Goal: Transaction & Acquisition: Book appointment/travel/reservation

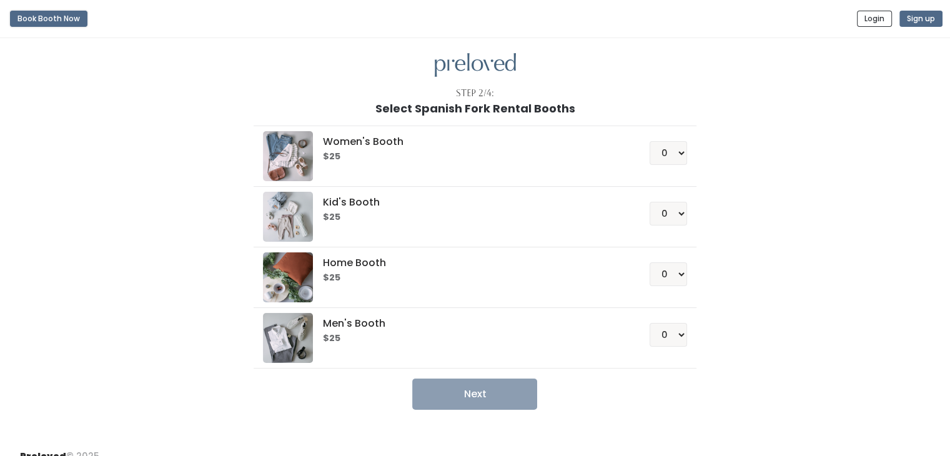
click at [31, 15] on button "Book Booth Now" at bounding box center [48, 19] width 77 height 16
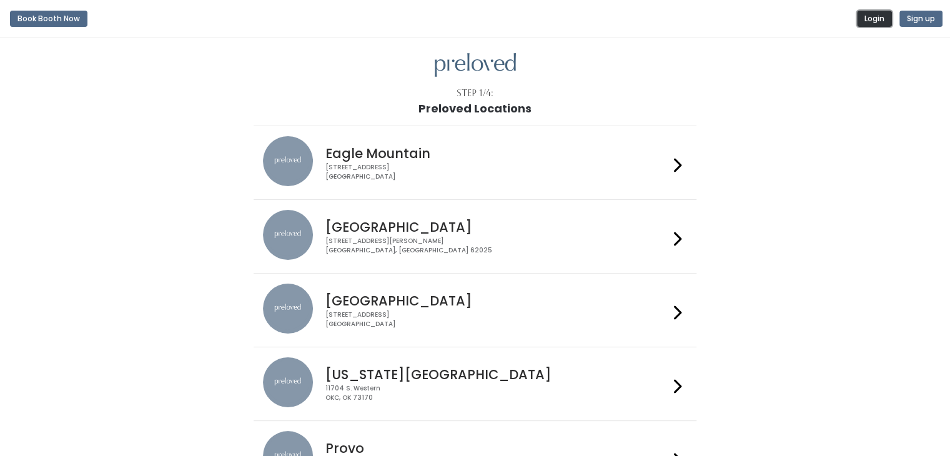
click at [865, 18] on button "Login" at bounding box center [874, 19] width 35 height 16
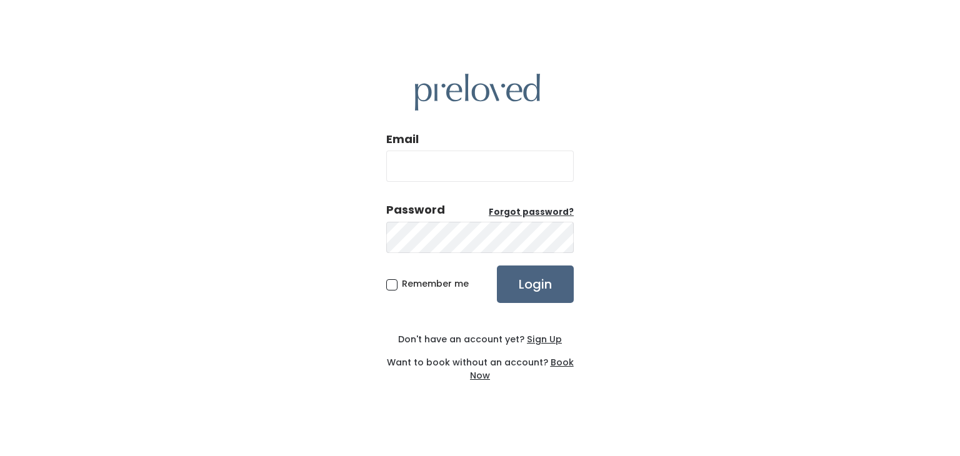
type input "[EMAIL_ADDRESS][DOMAIN_NAME]"
click at [552, 286] on input "Login" at bounding box center [535, 283] width 77 height 37
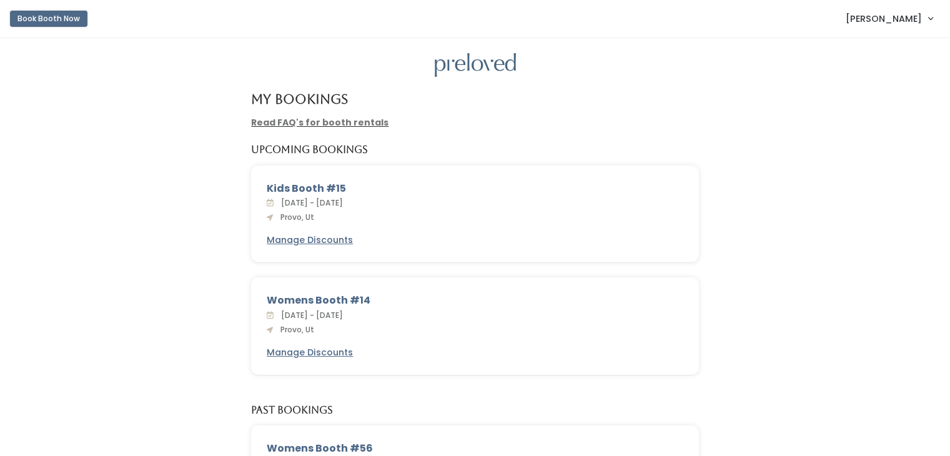
click at [48, 17] on button "Book Booth Now" at bounding box center [48, 19] width 77 height 16
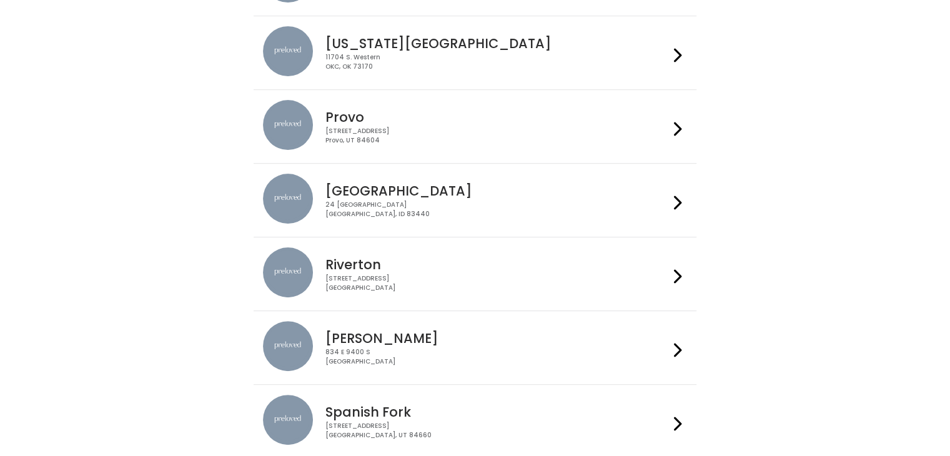
scroll to position [415, 0]
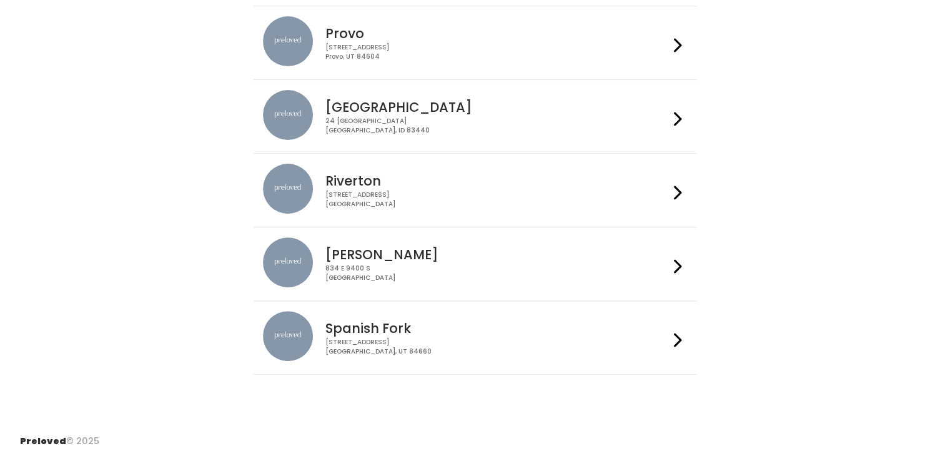
click at [485, 338] on div "244 N Main St Spanish Fork, UT 84660" at bounding box center [497, 347] width 344 height 18
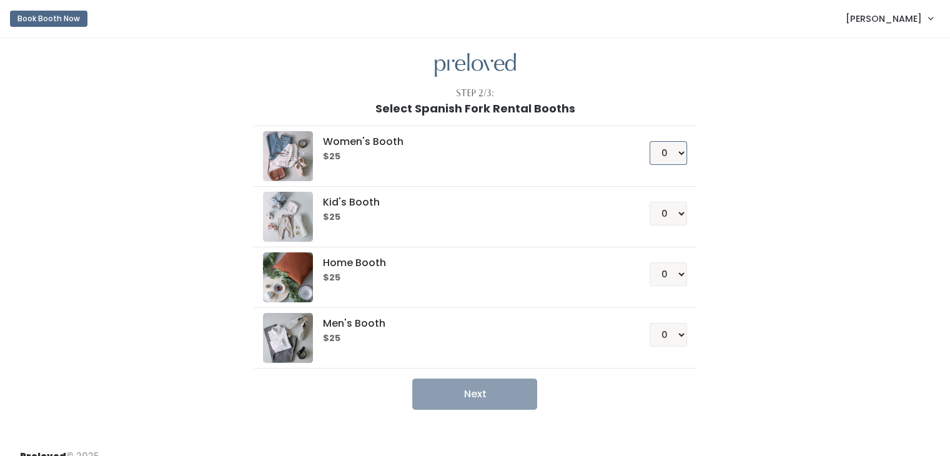
click at [665, 155] on select "0 1 2 3 4" at bounding box center [668, 153] width 37 height 24
select select "1"
click at [650, 141] on select "0 1 2 3 4" at bounding box center [668, 153] width 37 height 24
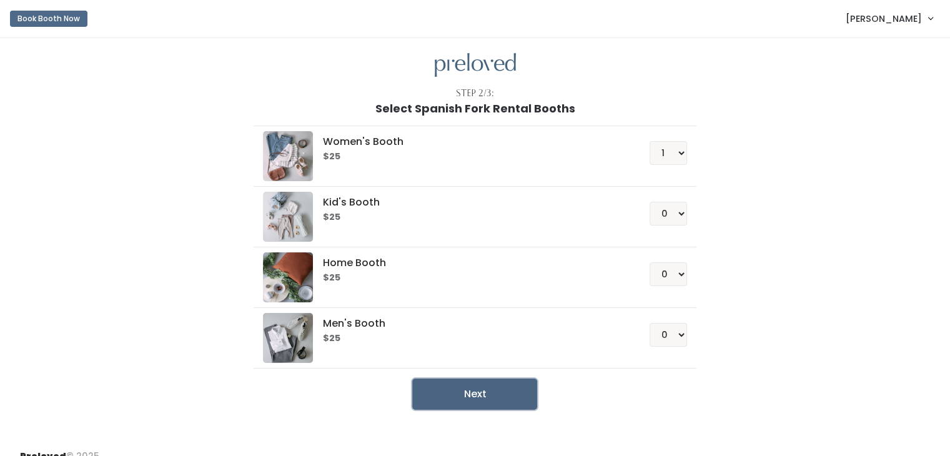
click at [465, 403] on button "Next" at bounding box center [474, 394] width 125 height 31
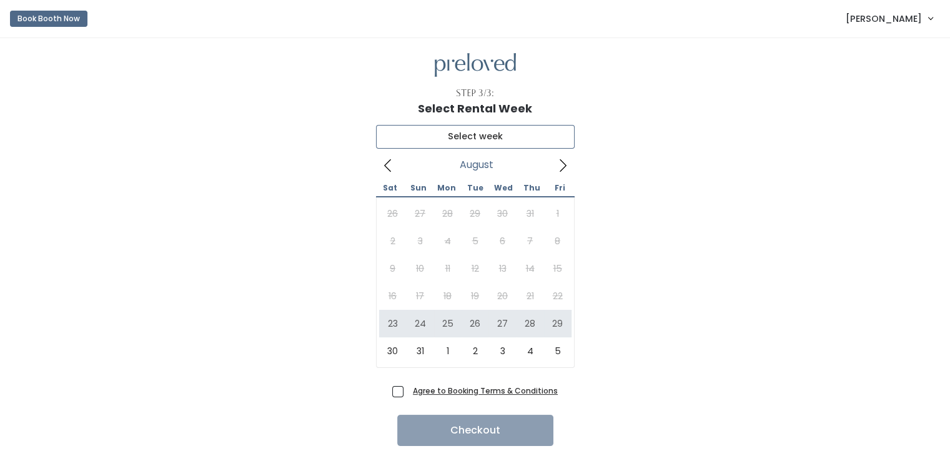
type input "[DATE] to [DATE]"
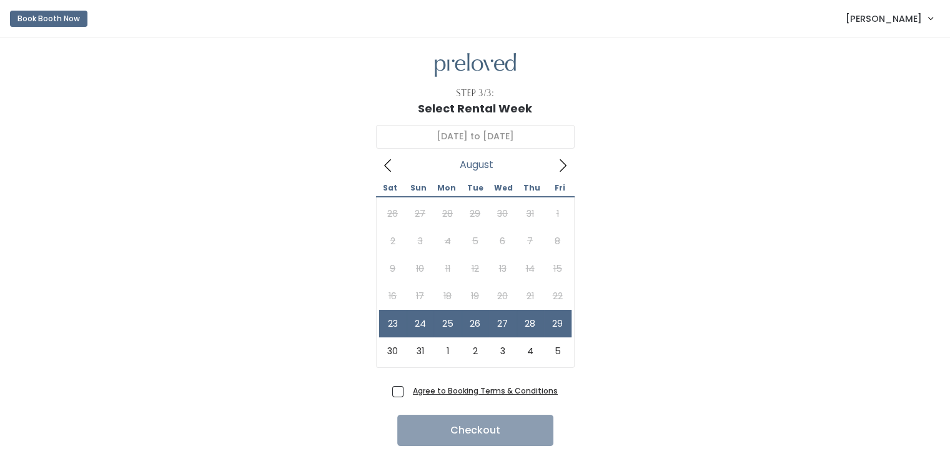
click at [408, 389] on span "Agree to Booking Terms & Conditions" at bounding box center [483, 390] width 150 height 12
click at [408, 389] on input "Agree to Booking Terms & Conditions" at bounding box center [412, 388] width 8 height 8
checkbox input "true"
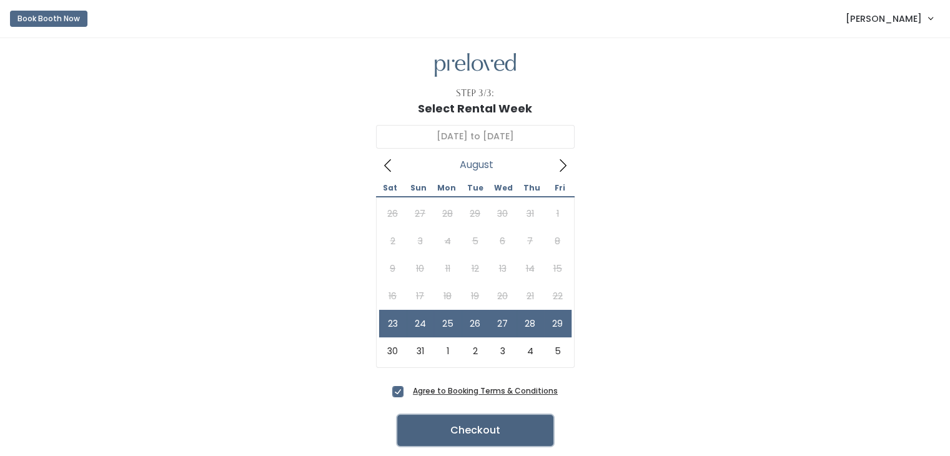
click at [464, 423] on button "Checkout" at bounding box center [475, 430] width 156 height 31
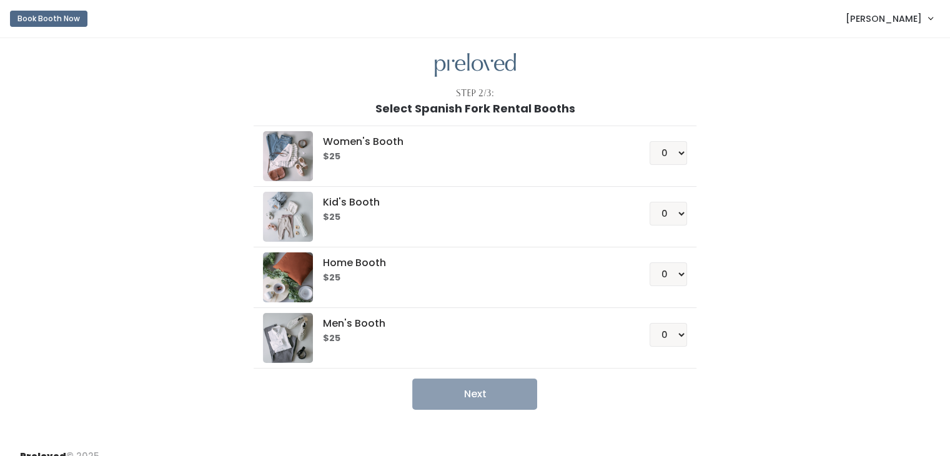
click at [881, 26] on link "[PERSON_NAME]" at bounding box center [889, 18] width 112 height 27
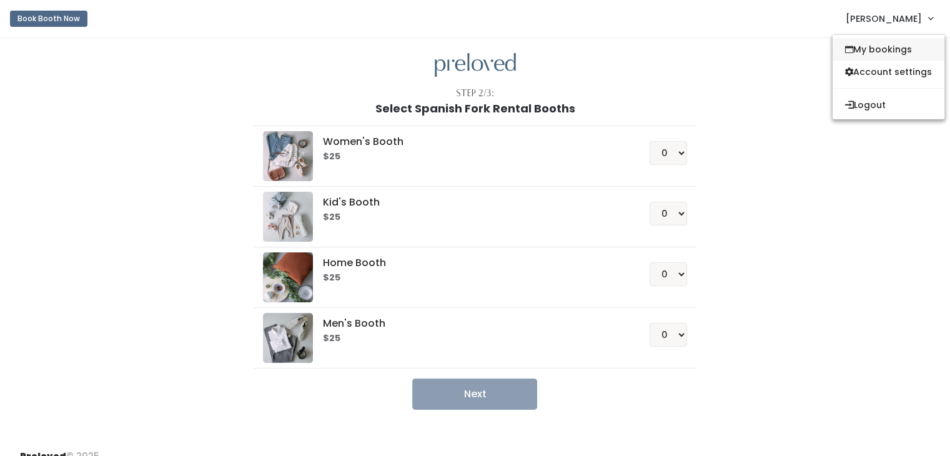
click at [877, 57] on link "My bookings" at bounding box center [889, 49] width 112 height 22
